Goal: Task Accomplishment & Management: Use online tool/utility

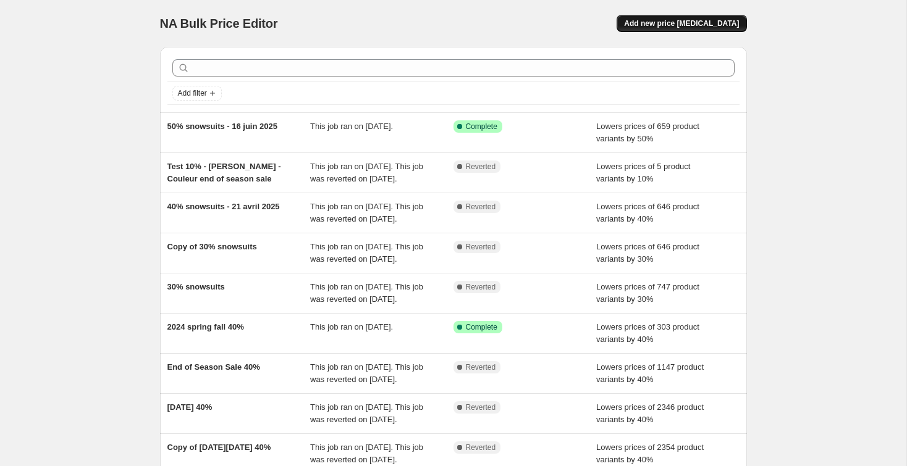
click at [675, 32] on button "Add new price change job" at bounding box center [681, 23] width 130 height 17
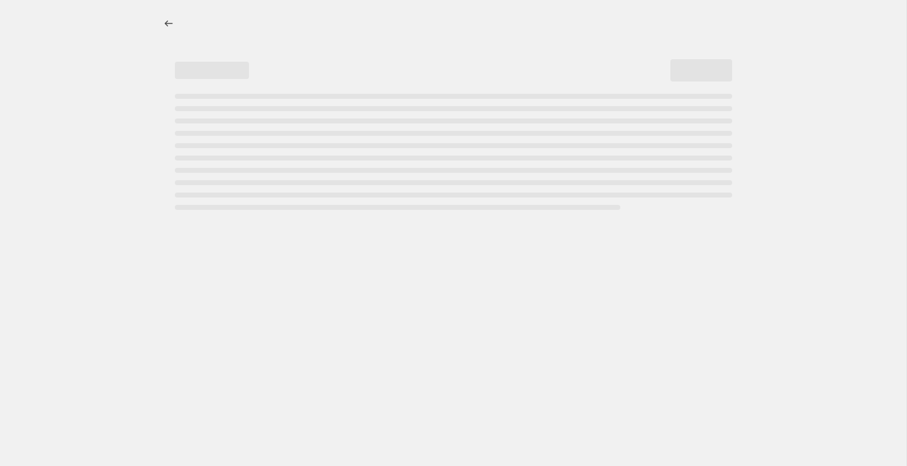
select select "percentage"
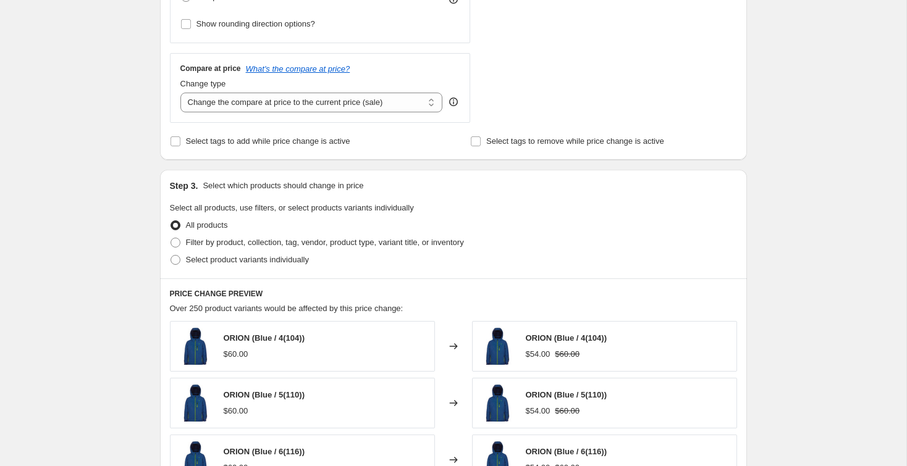
scroll to position [418, 0]
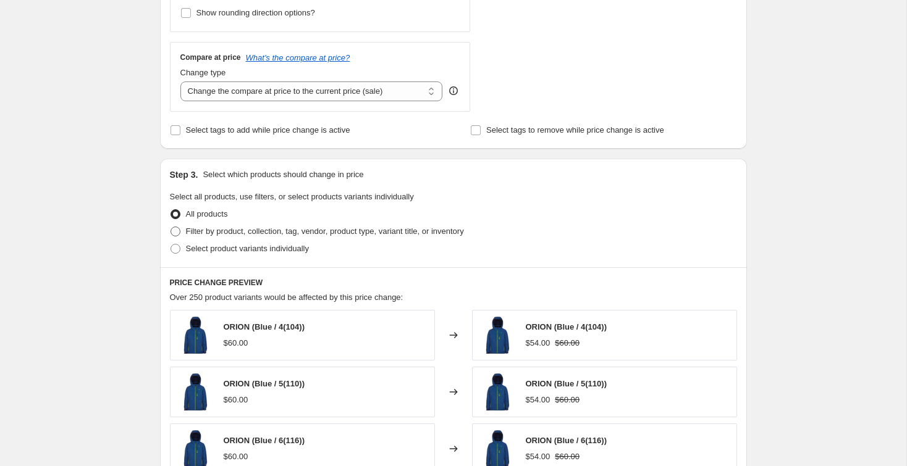
click at [232, 232] on span "Filter by product, collection, tag, vendor, product type, variant title, or inv…" at bounding box center [325, 231] width 278 height 9
click at [171, 227] on input "Filter by product, collection, tag, vendor, product type, variant title, or inv…" at bounding box center [170, 227] width 1 height 1
radio input "true"
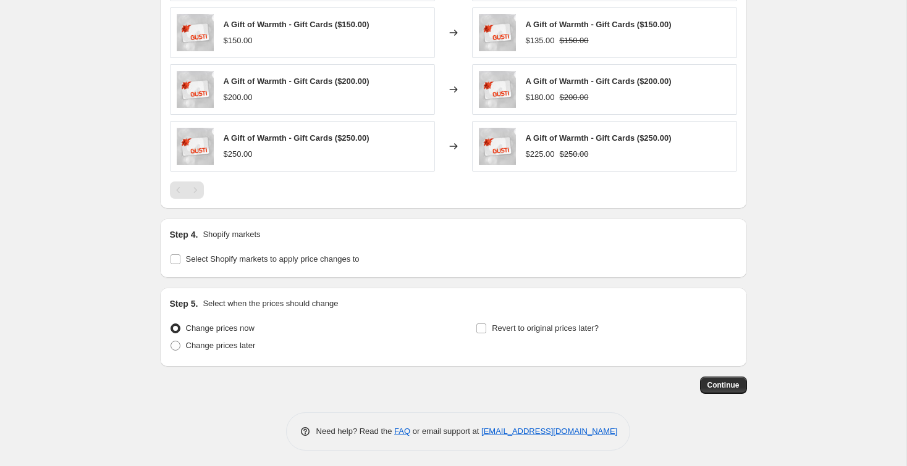
scroll to position [977, 0]
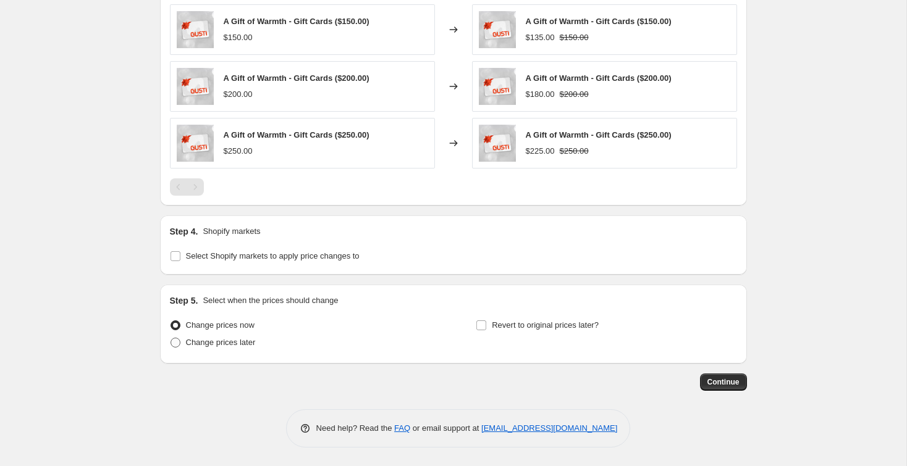
click at [206, 343] on span "Change prices later" at bounding box center [221, 342] width 70 height 9
click at [171, 338] on input "Change prices later" at bounding box center [170, 338] width 1 height 1
radio input "true"
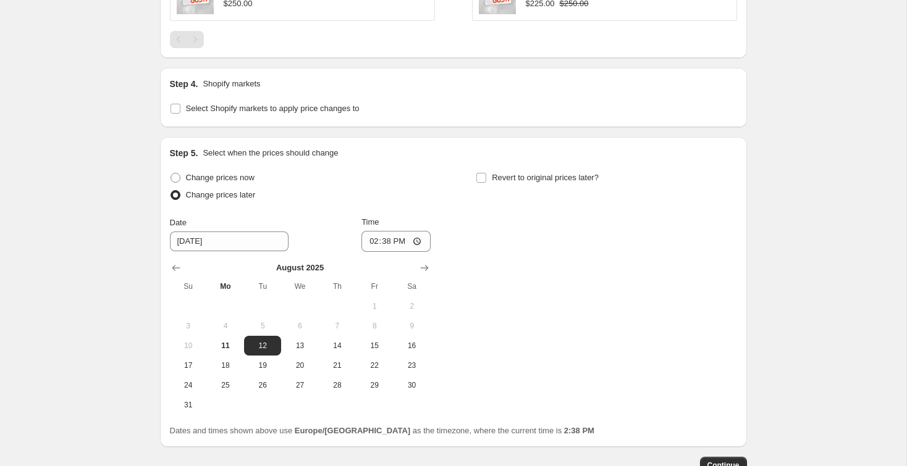
scroll to position [1146, 0]
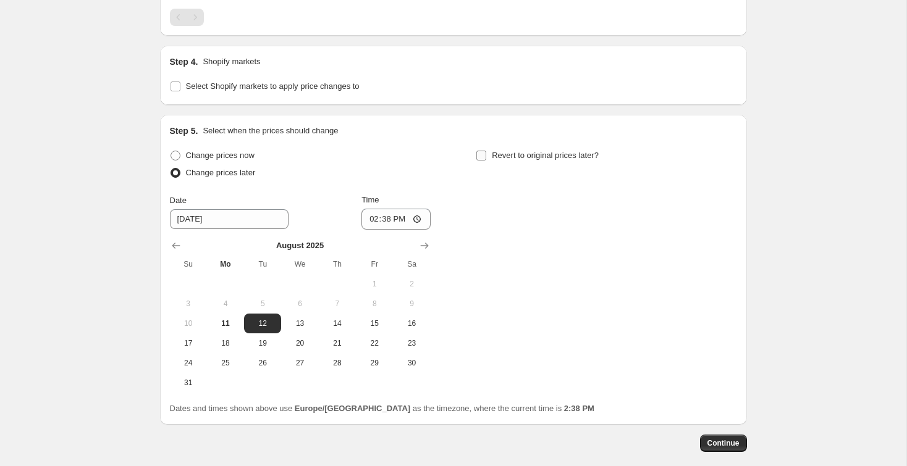
click at [508, 158] on span "Revert to original prices later?" at bounding box center [545, 155] width 107 height 9
click at [486, 158] on input "Revert to original prices later?" at bounding box center [481, 156] width 10 height 10
checkbox input "true"
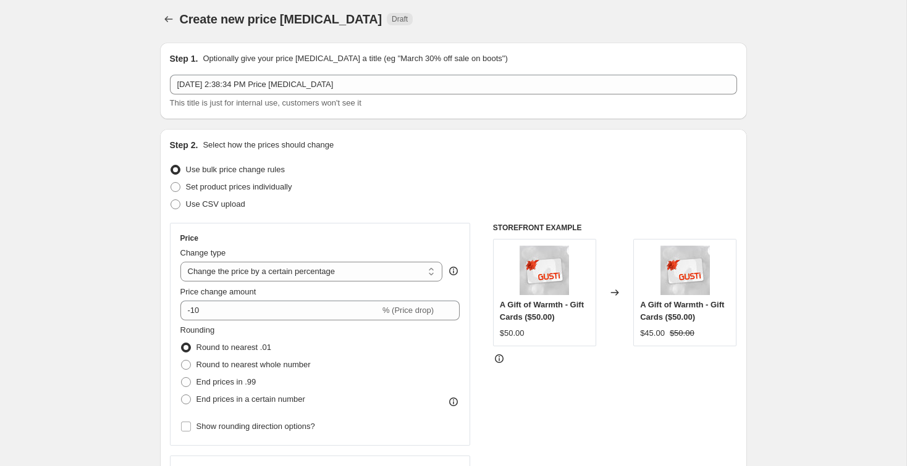
scroll to position [0, 0]
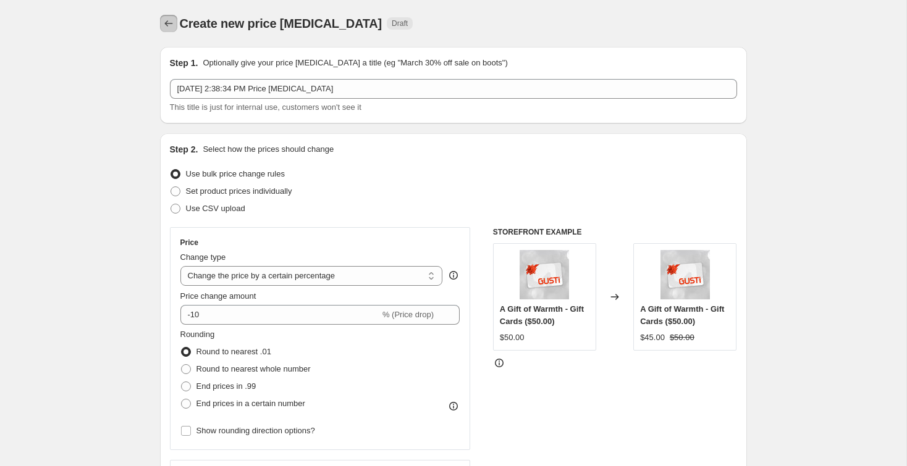
click at [164, 23] on icon "Price change jobs" at bounding box center [168, 23] width 12 height 12
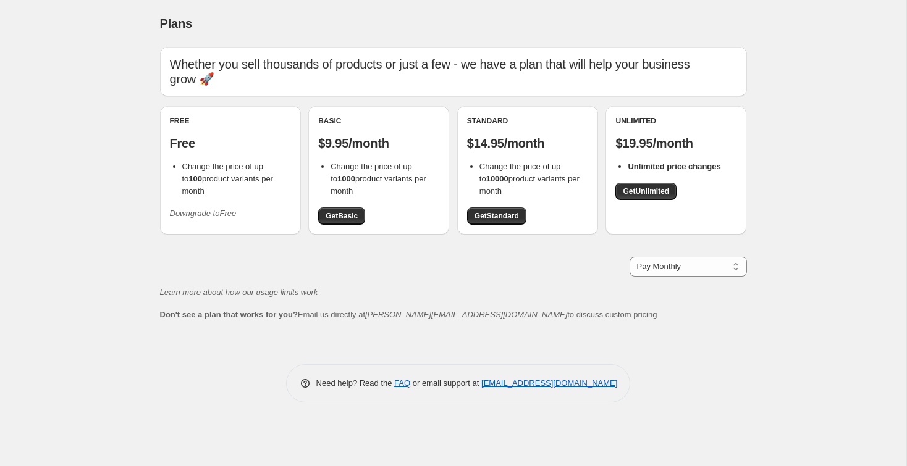
click at [640, 10] on div "Plans. This page is ready Plans" at bounding box center [453, 23] width 587 height 47
